Goal: Check status: Check status

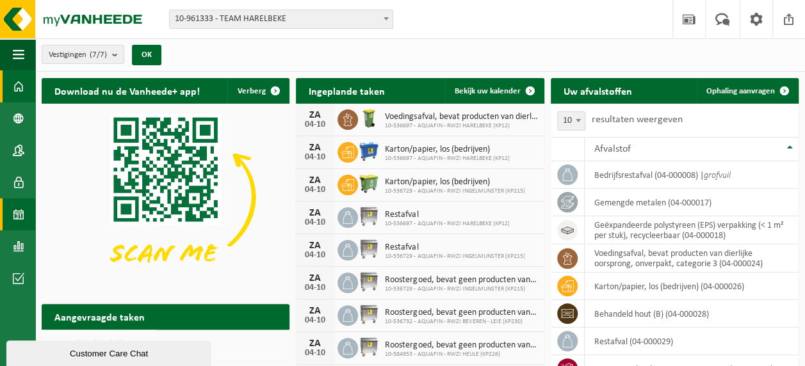
click at [13, 210] on span at bounding box center [19, 215] width 12 height 32
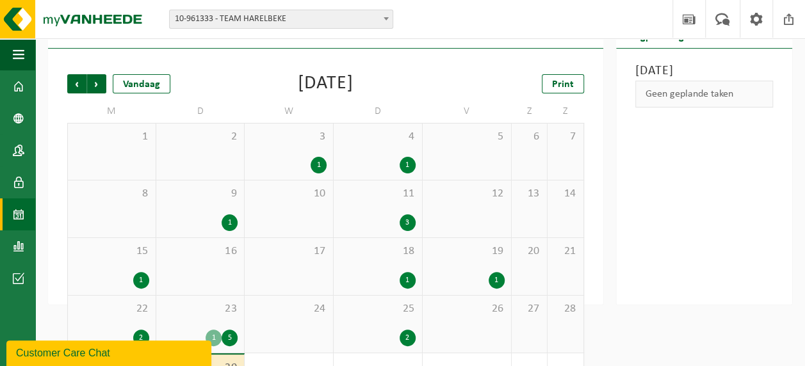
scroll to position [113, 0]
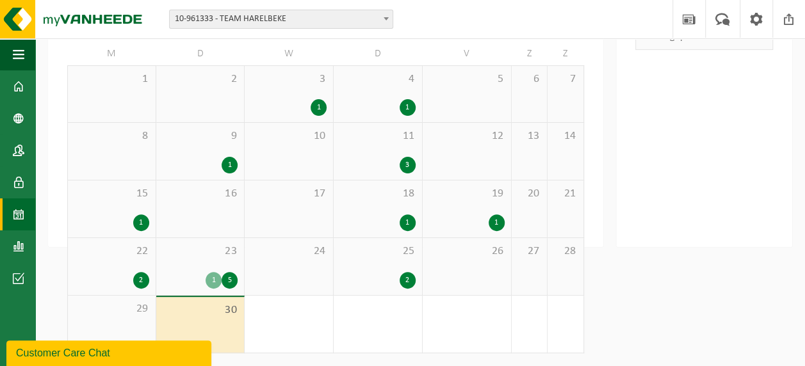
click at [224, 272] on div "1 5" at bounding box center [201, 280] width 76 height 17
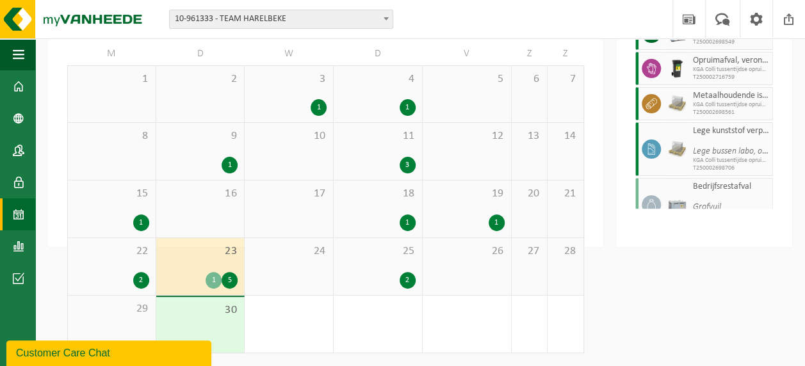
scroll to position [121, 0]
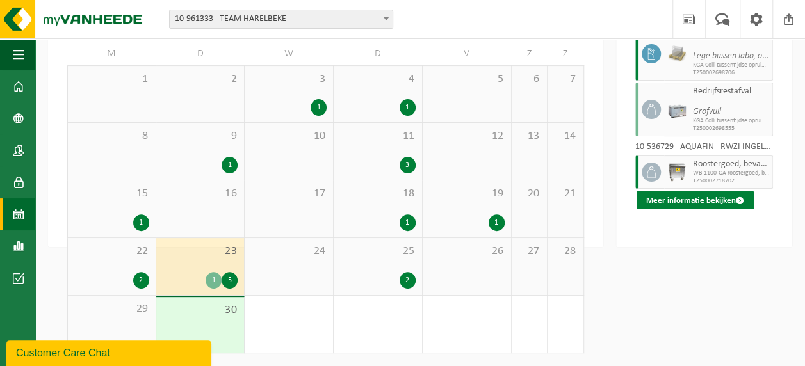
click at [703, 211] on button "Meer informatie bekijken" at bounding box center [695, 201] width 117 height 20
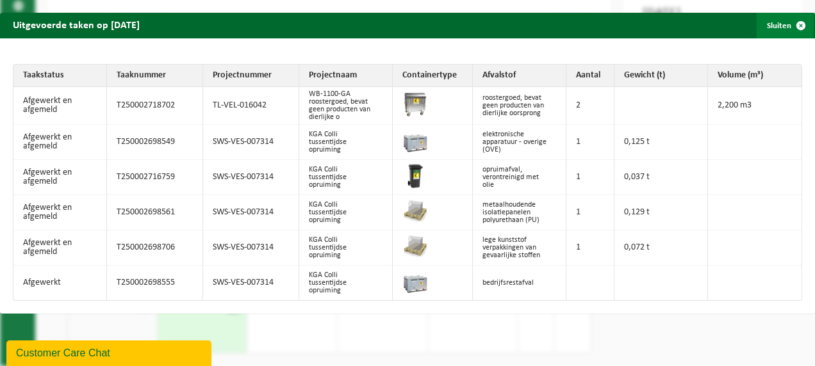
click at [790, 24] on span "button" at bounding box center [801, 26] width 26 height 26
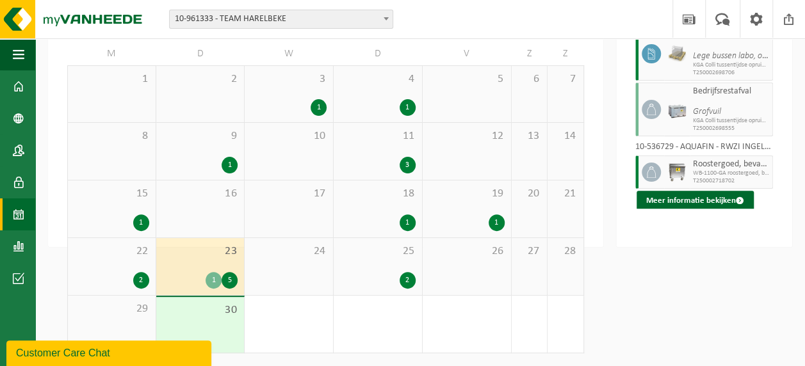
click at [400, 278] on div "2" at bounding box center [408, 280] width 16 height 17
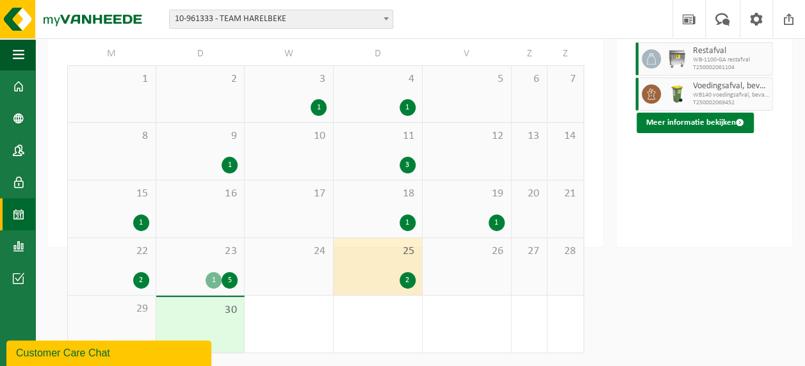
click at [706, 133] on button "Meer informatie bekijken" at bounding box center [695, 123] width 117 height 20
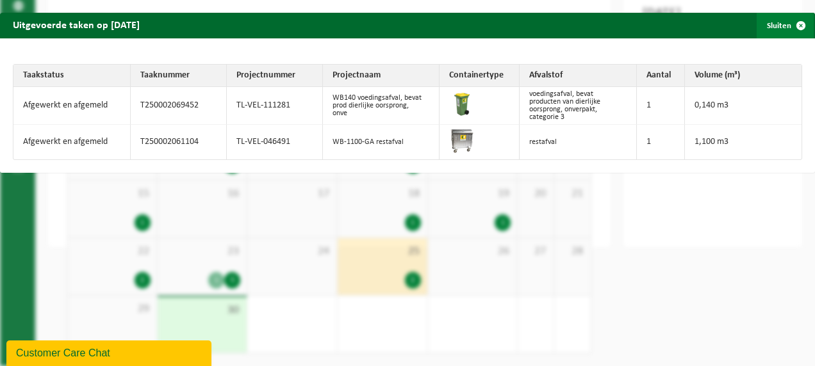
click at [788, 26] on span "button" at bounding box center [801, 26] width 26 height 26
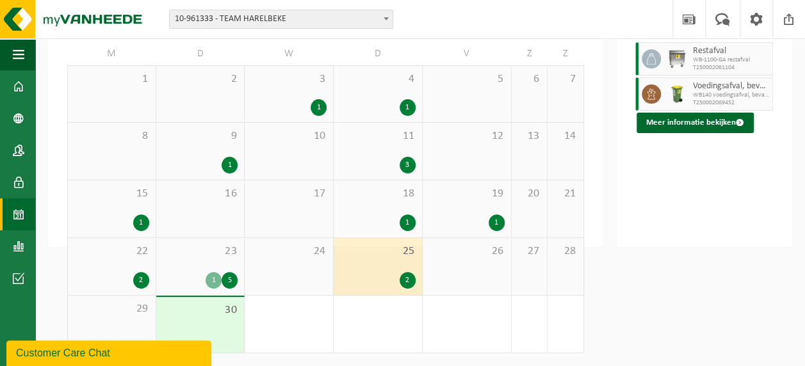
click at [227, 279] on div "5" at bounding box center [230, 280] width 16 height 17
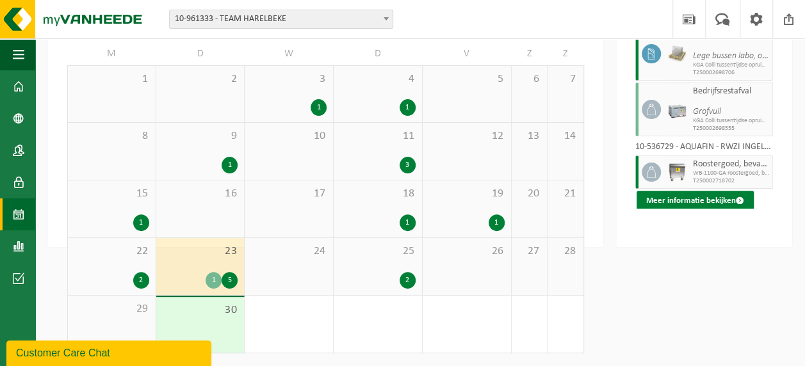
click at [684, 211] on button "Meer informatie bekijken" at bounding box center [695, 201] width 117 height 20
